Goal: Task Accomplishment & Management: Complete application form

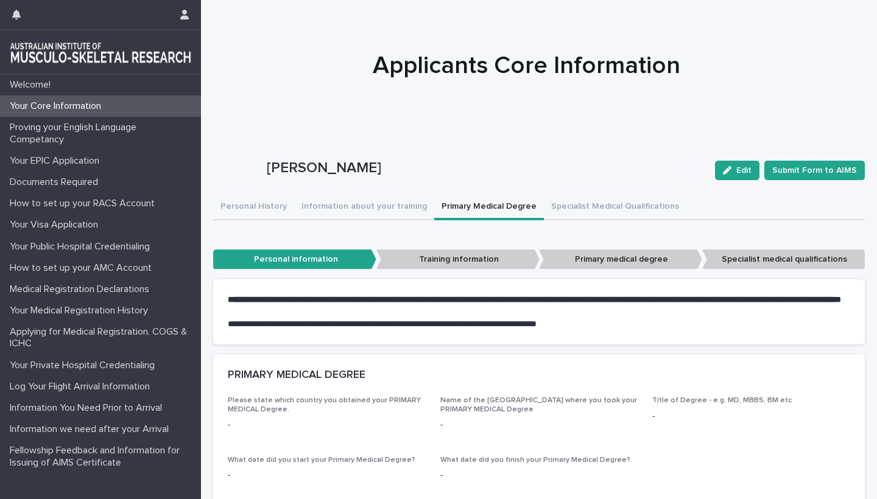
scroll to position [0, 1]
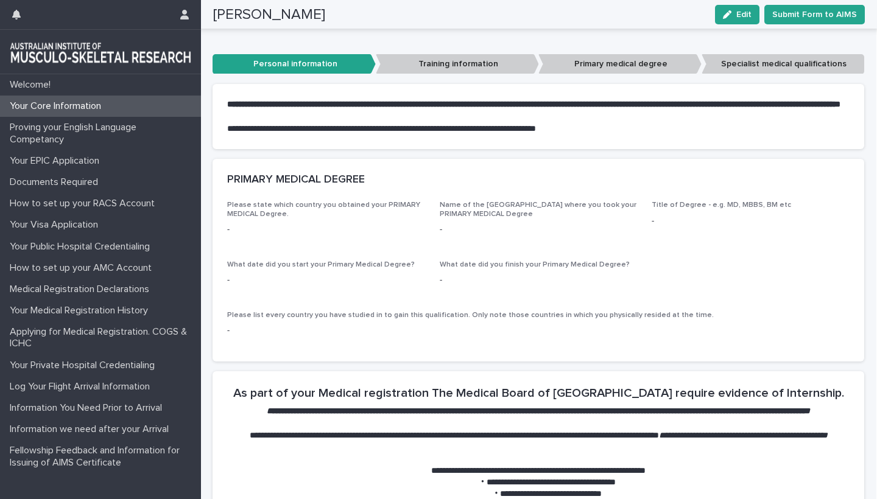
scroll to position [83, 0]
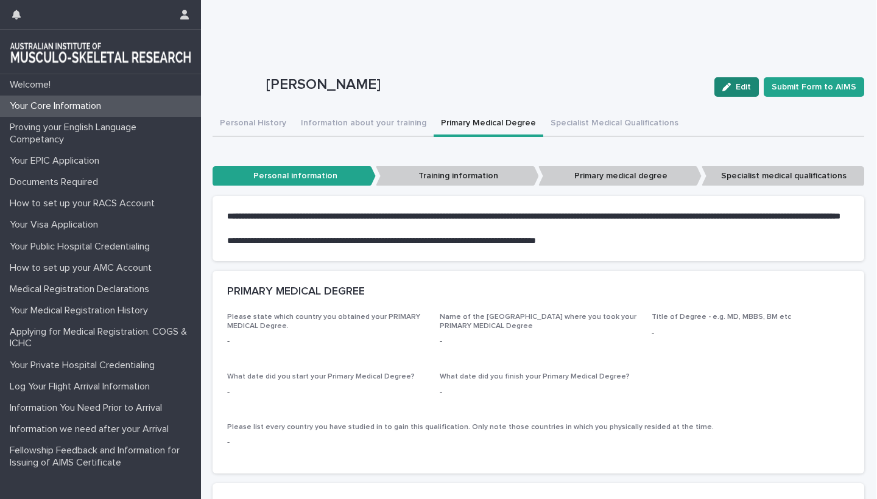
click at [741, 90] on span "Edit" at bounding box center [743, 87] width 15 height 9
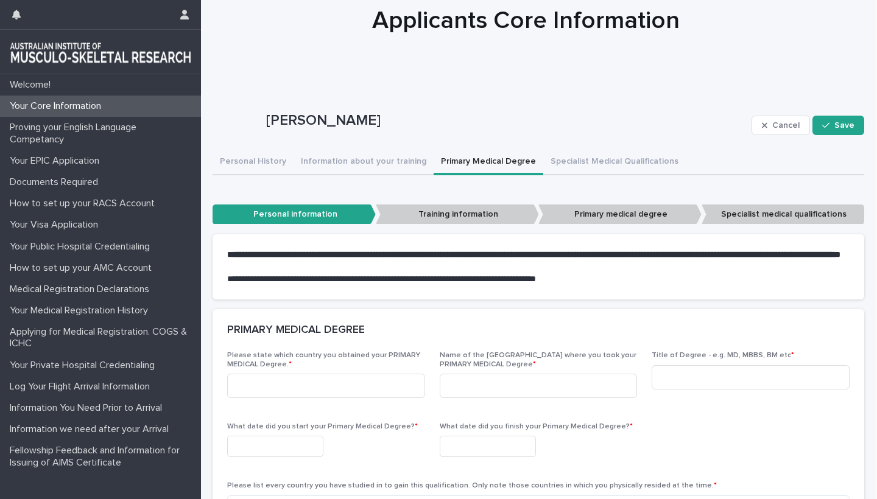
scroll to position [44, 0]
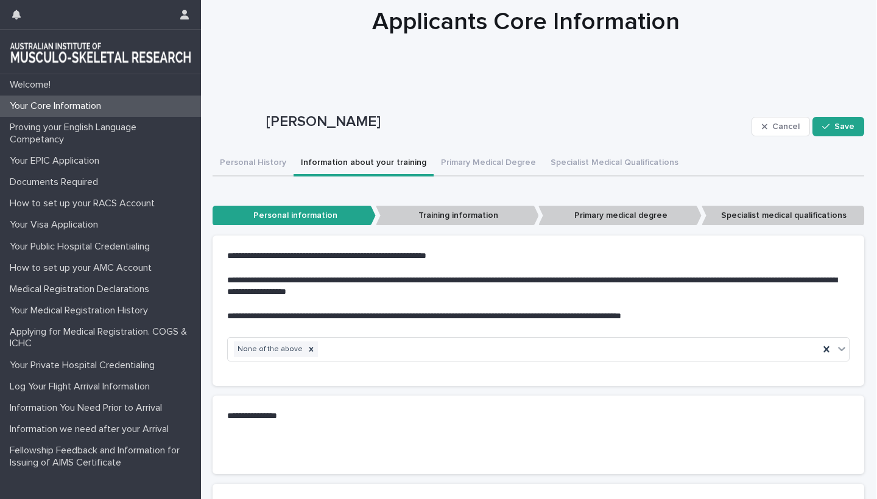
click at [339, 163] on button "Information about your training" at bounding box center [364, 164] width 140 height 26
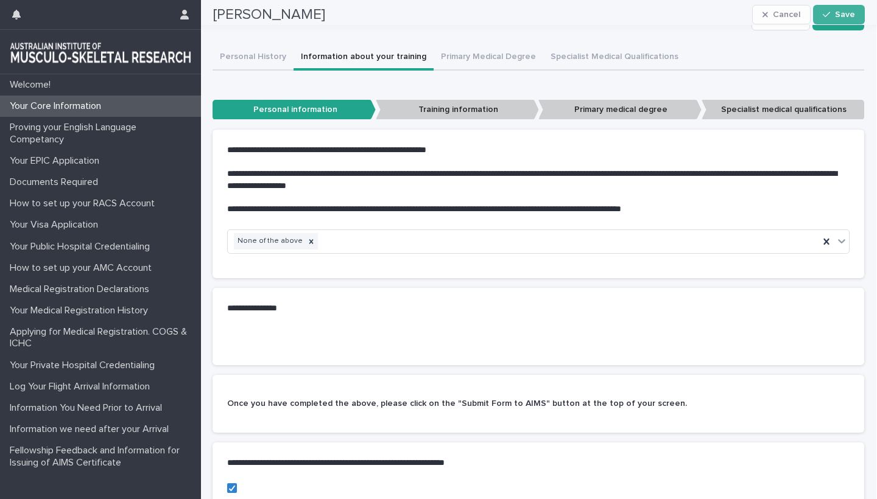
scroll to position [126, 0]
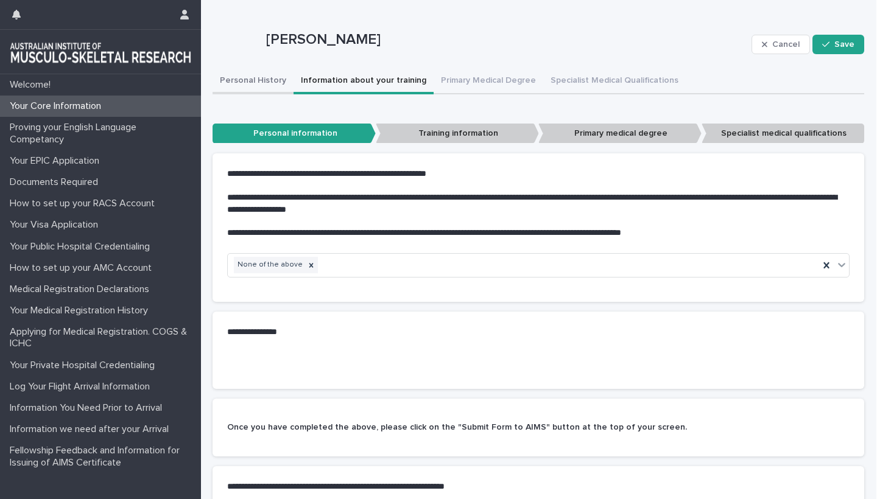
click at [251, 76] on button "Personal History" at bounding box center [253, 82] width 81 height 26
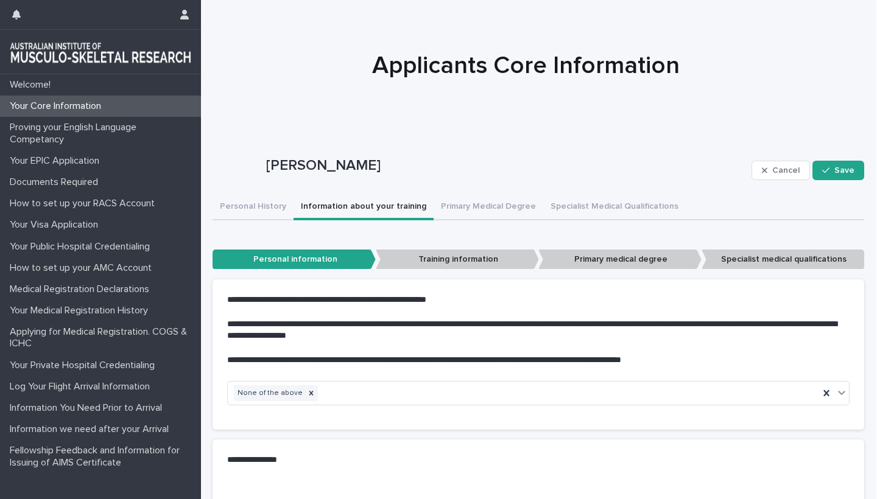
click at [370, 208] on button "Information about your training" at bounding box center [364, 208] width 140 height 26
click at [486, 205] on button "Primary Medical Degree" at bounding box center [489, 208] width 110 height 26
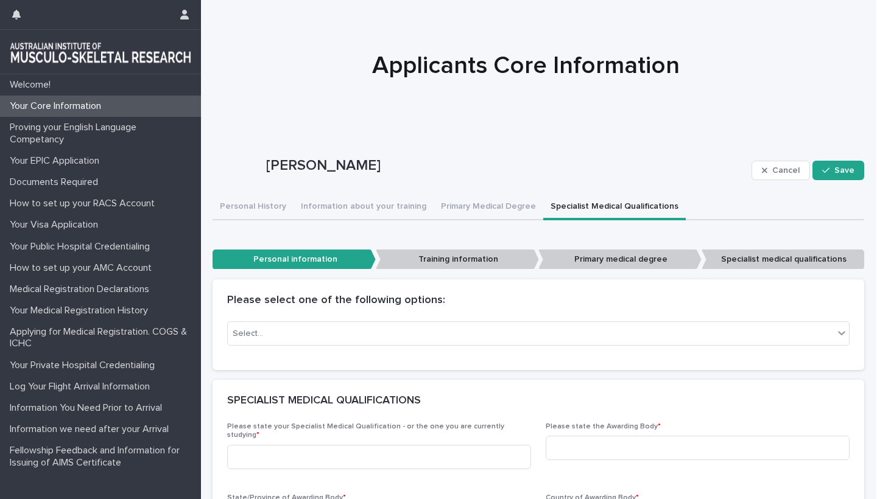
click at [607, 209] on button "Specialist Medical Qualifications" at bounding box center [614, 208] width 143 height 26
click at [246, 210] on button "Personal History" at bounding box center [253, 208] width 81 height 26
